Goal: Information Seeking & Learning: Learn about a topic

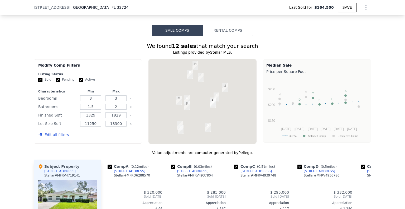
scroll to position [446, 0]
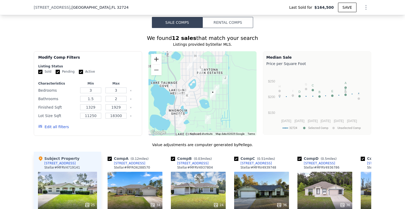
click at [156, 63] on button "Zoom in" at bounding box center [156, 59] width 11 height 11
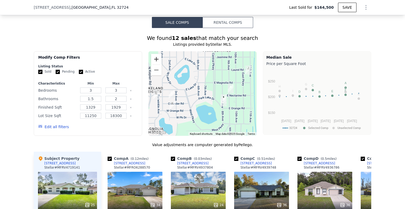
click at [156, 63] on button "Zoom in" at bounding box center [156, 59] width 11 height 11
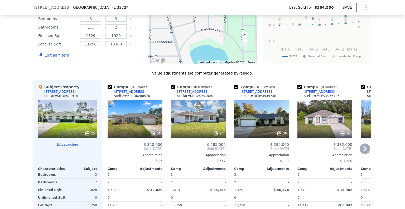
scroll to position [525, 0]
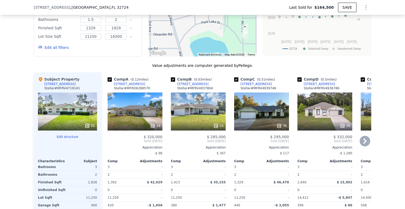
click at [203, 112] on div "24" at bounding box center [198, 111] width 55 height 38
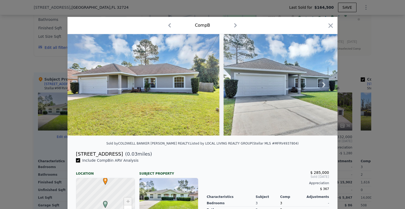
click at [322, 85] on icon at bounding box center [323, 84] width 3 height 5
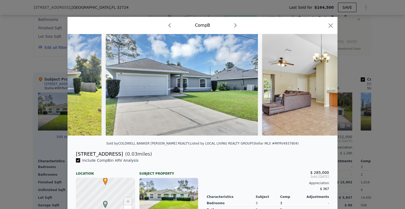
scroll to position [0, 127]
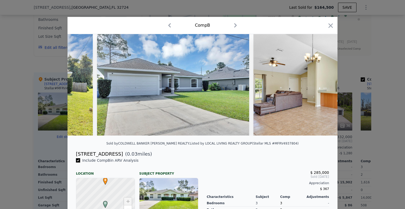
click at [322, 85] on img at bounding box center [329, 84] width 152 height 101
click at [322, 85] on icon at bounding box center [323, 84] width 3 height 5
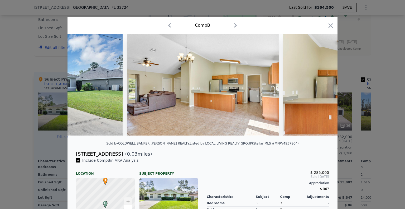
click at [322, 86] on img at bounding box center [359, 84] width 152 height 101
click at [322, 86] on icon at bounding box center [324, 84] width 11 height 11
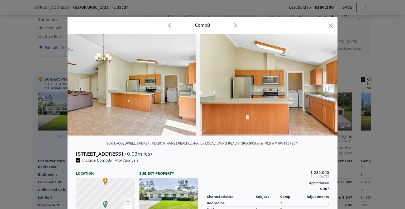
scroll to position [0, 380]
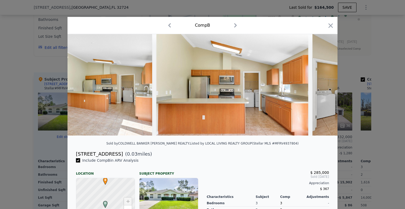
click at [322, 86] on img at bounding box center [389, 84] width 152 height 101
click at [322, 86] on icon at bounding box center [324, 84] width 11 height 11
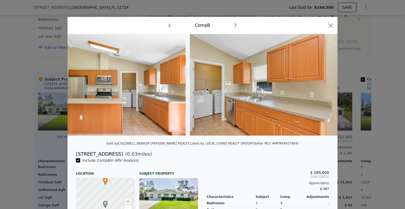
scroll to position [0, 506]
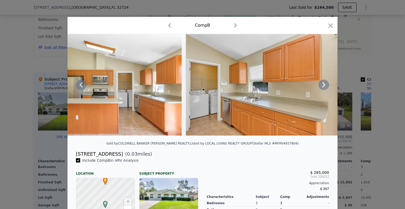
click at [322, 84] on icon at bounding box center [323, 84] width 3 height 5
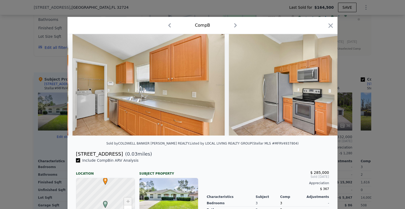
scroll to position [0, 633]
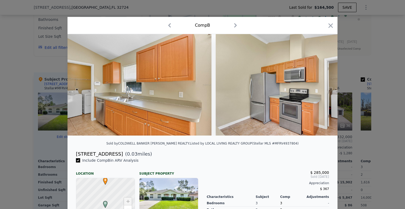
click at [321, 85] on div at bounding box center [203, 84] width 270 height 101
click at [322, 87] on icon at bounding box center [323, 84] width 3 height 5
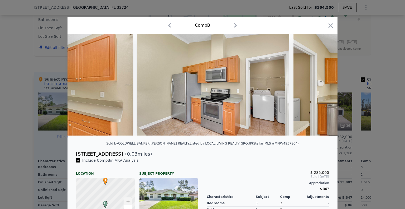
scroll to position [0, 760]
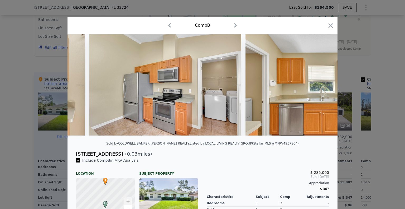
click at [321, 87] on div at bounding box center [203, 84] width 270 height 101
click at [322, 87] on icon at bounding box center [323, 84] width 3 height 5
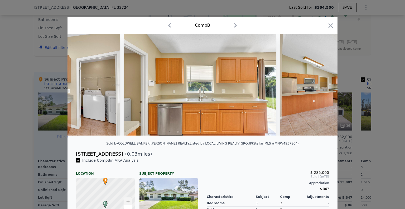
scroll to position [0, 886]
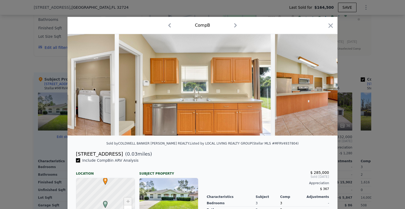
click at [321, 88] on div at bounding box center [203, 84] width 270 height 101
click at [322, 87] on icon at bounding box center [323, 84] width 3 height 5
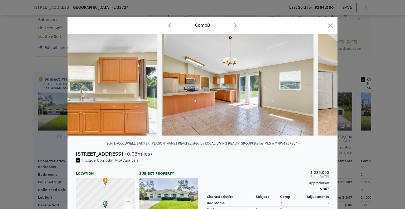
scroll to position [0, 1013]
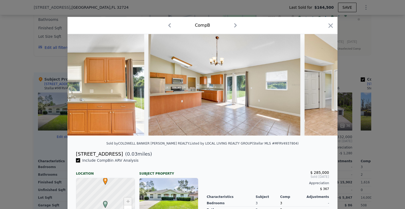
click at [321, 88] on div at bounding box center [203, 84] width 270 height 101
click at [322, 87] on icon at bounding box center [323, 84] width 3 height 5
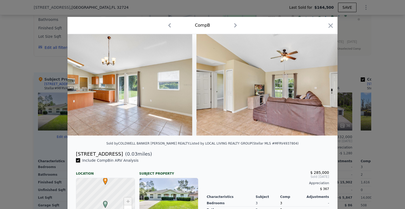
scroll to position [0, 1139]
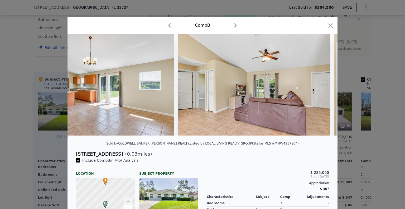
click at [321, 88] on div at bounding box center [203, 84] width 270 height 101
click at [322, 87] on icon at bounding box center [323, 84] width 3 height 5
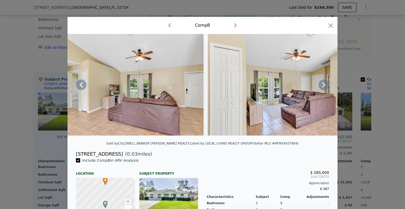
click at [322, 87] on icon at bounding box center [323, 84] width 3 height 5
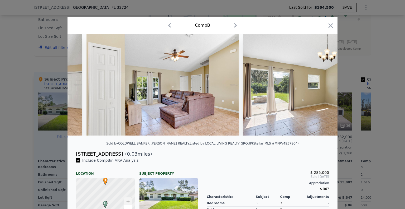
scroll to position [0, 1393]
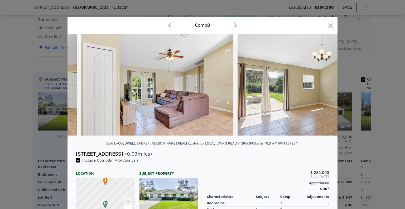
click at [322, 88] on div at bounding box center [203, 84] width 270 height 101
click at [322, 87] on icon at bounding box center [323, 84] width 3 height 5
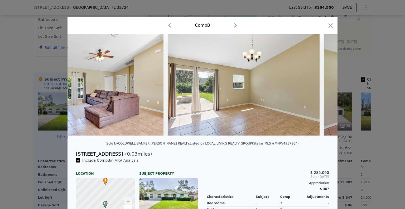
scroll to position [0, 1519]
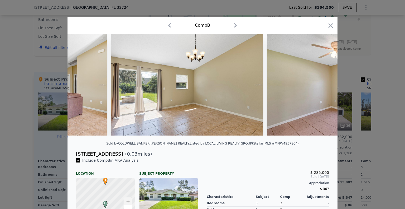
click at [322, 88] on img at bounding box center [343, 84] width 152 height 101
click at [322, 87] on icon at bounding box center [323, 84] width 3 height 5
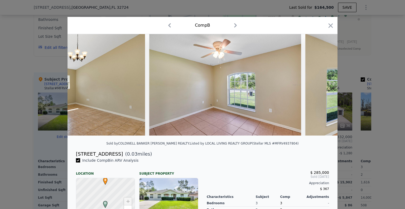
scroll to position [0, 1646]
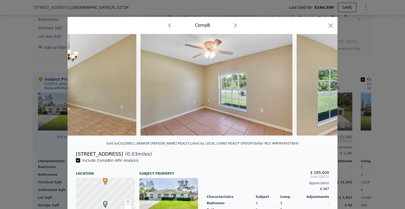
click at [322, 88] on div at bounding box center [203, 84] width 270 height 101
click at [322, 87] on icon at bounding box center [323, 84] width 3 height 5
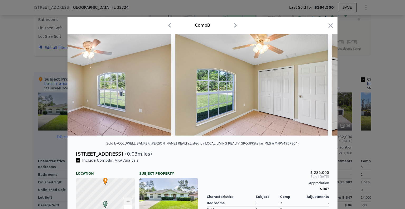
scroll to position [0, 1772]
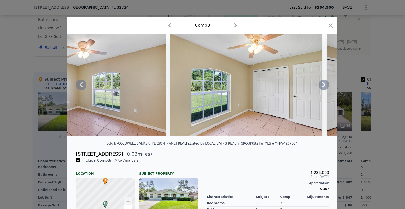
click at [320, 88] on icon at bounding box center [324, 84] width 11 height 11
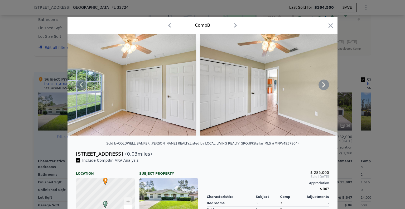
click at [322, 87] on icon at bounding box center [323, 84] width 3 height 5
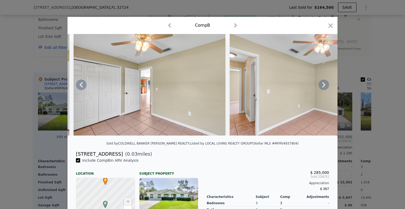
click at [322, 87] on icon at bounding box center [323, 84] width 3 height 5
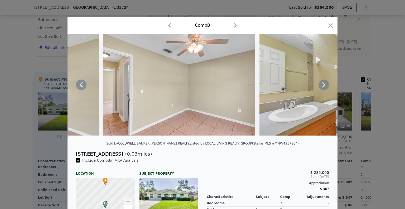
click at [322, 87] on icon at bounding box center [323, 84] width 3 height 5
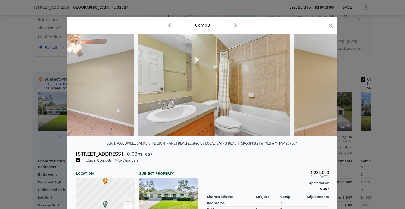
scroll to position [0, 2279]
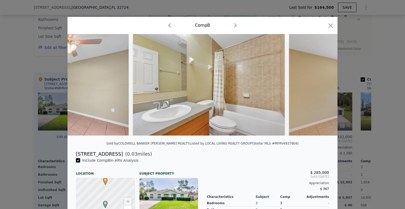
click at [321, 88] on img at bounding box center [365, 84] width 152 height 101
click at [322, 87] on icon at bounding box center [323, 84] width 3 height 5
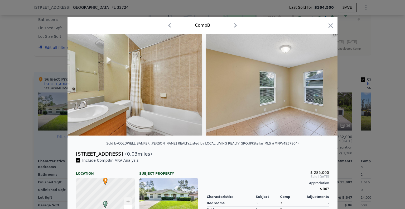
scroll to position [0, 2405]
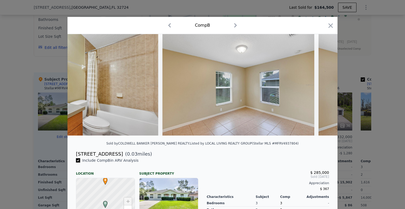
click at [321, 88] on div at bounding box center [203, 84] width 270 height 101
click at [322, 87] on icon at bounding box center [323, 84] width 3 height 5
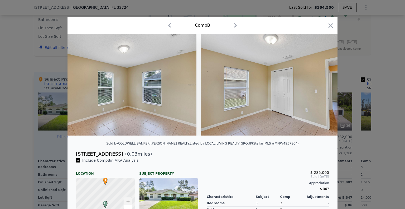
scroll to position [0, 2532]
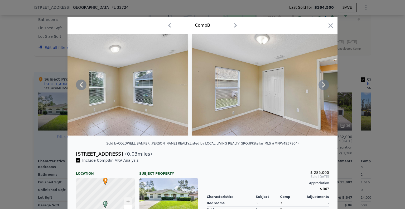
click at [322, 87] on icon at bounding box center [323, 84] width 3 height 5
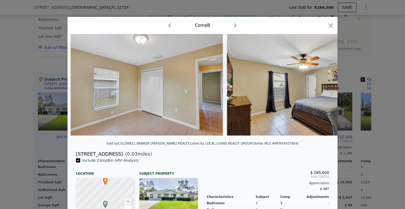
scroll to position [0, 2659]
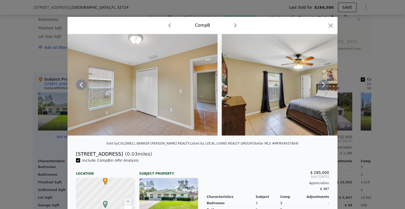
click at [322, 87] on icon at bounding box center [323, 84] width 3 height 5
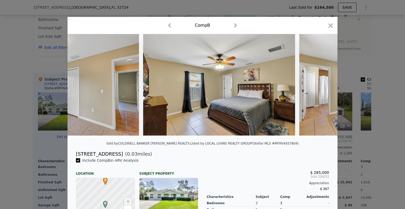
scroll to position [0, 2785]
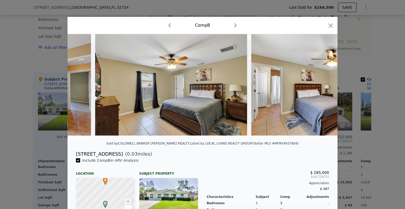
click at [322, 87] on div at bounding box center [203, 84] width 270 height 101
click at [322, 87] on icon at bounding box center [323, 84] width 3 height 5
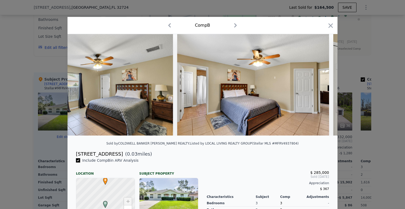
scroll to position [0, 2912]
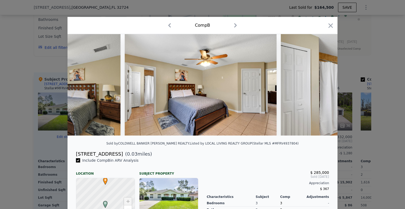
click at [322, 87] on div at bounding box center [203, 84] width 270 height 101
click at [322, 87] on icon at bounding box center [323, 84] width 3 height 5
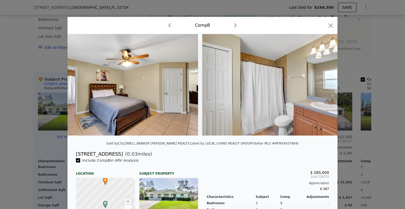
scroll to position [0, 3038]
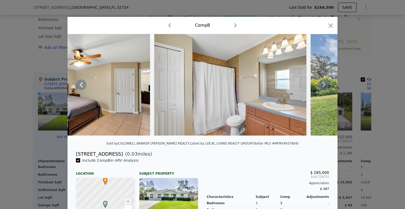
click at [322, 87] on div at bounding box center [203, 84] width 270 height 101
click at [322, 87] on icon at bounding box center [323, 84] width 3 height 5
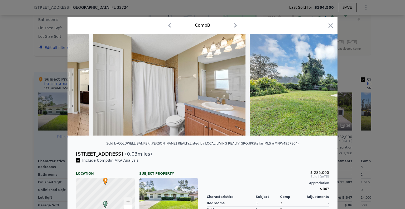
scroll to position [0, 3165]
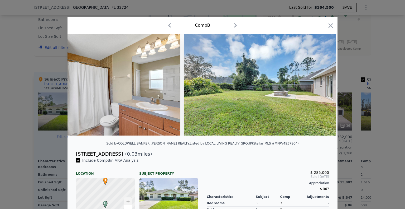
click at [322, 87] on div at bounding box center [203, 84] width 270 height 101
click at [322, 87] on icon at bounding box center [323, 84] width 3 height 5
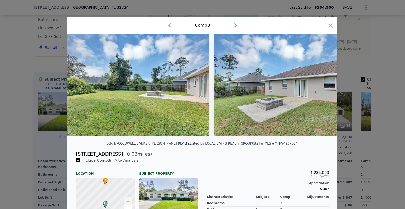
click at [322, 87] on img at bounding box center [290, 84] width 152 height 101
click at [322, 87] on icon at bounding box center [323, 84] width 3 height 5
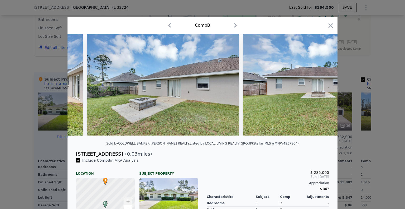
click at [322, 87] on img at bounding box center [319, 84] width 152 height 101
click at [322, 87] on icon at bounding box center [323, 84] width 3 height 5
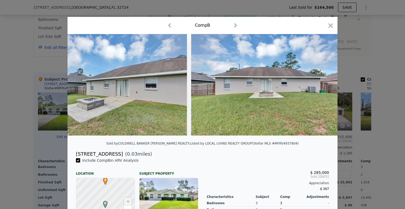
scroll to position [0, 3476]
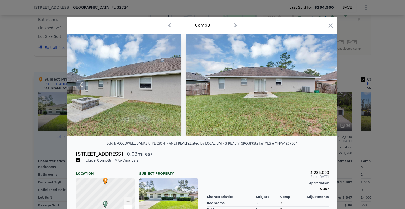
click at [322, 87] on img at bounding box center [262, 84] width 152 height 101
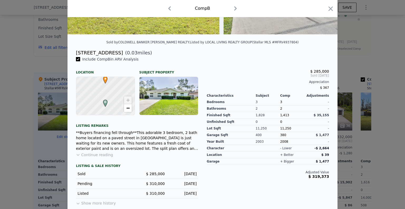
scroll to position [107, 0]
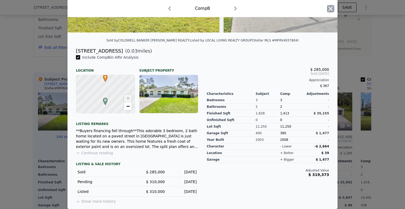
click at [329, 11] on icon "button" at bounding box center [330, 8] width 7 height 7
